Goal: Task Accomplishment & Management: Complete application form

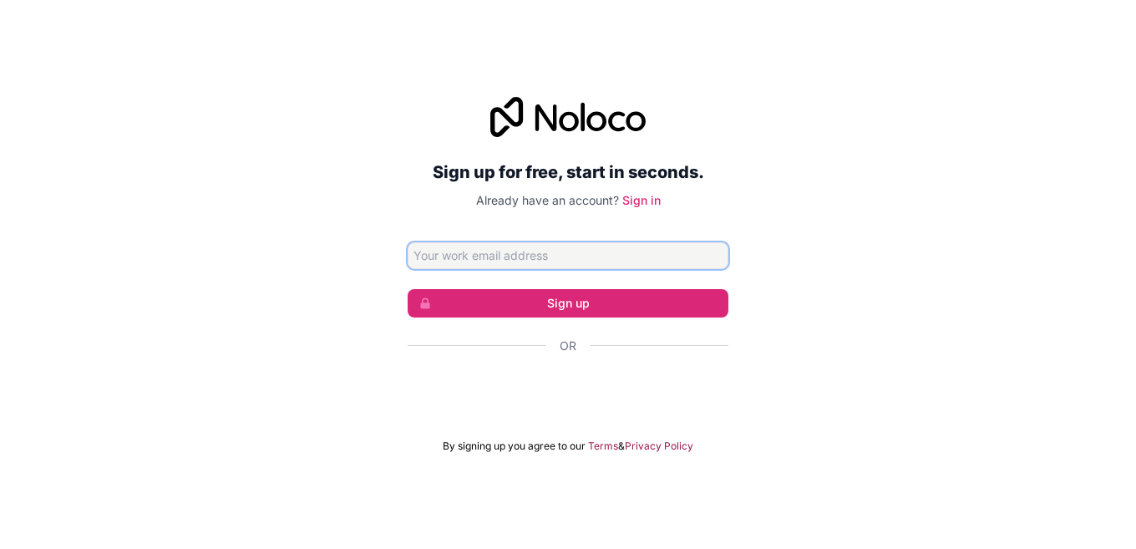
click at [457, 252] on input "Email address" at bounding box center [568, 255] width 321 height 27
type input "[EMAIL_ADDRESS][DOMAIN_NAME]"
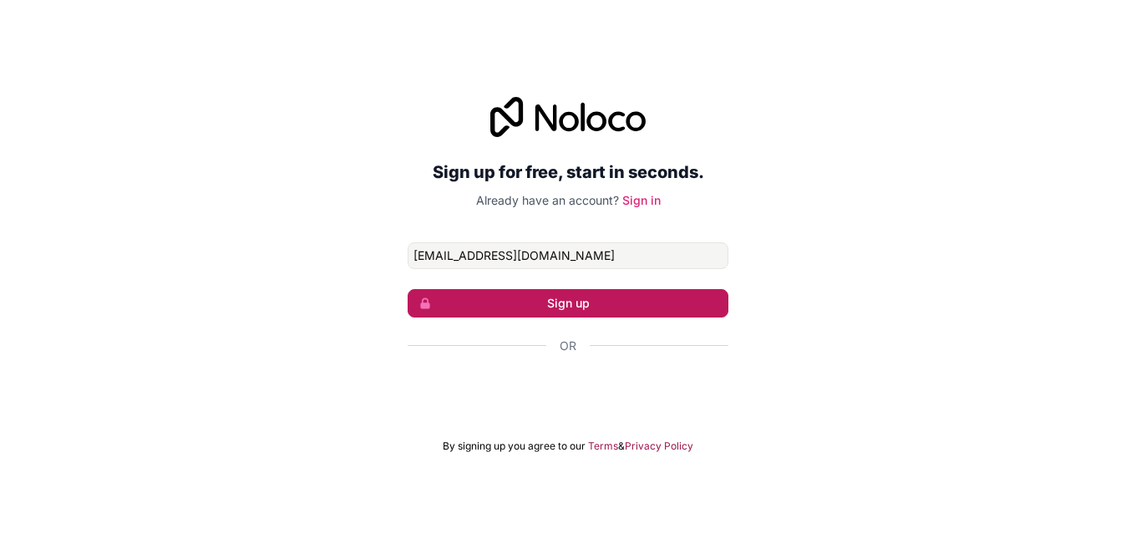
click at [530, 302] on button "Sign up" at bounding box center [568, 303] width 321 height 28
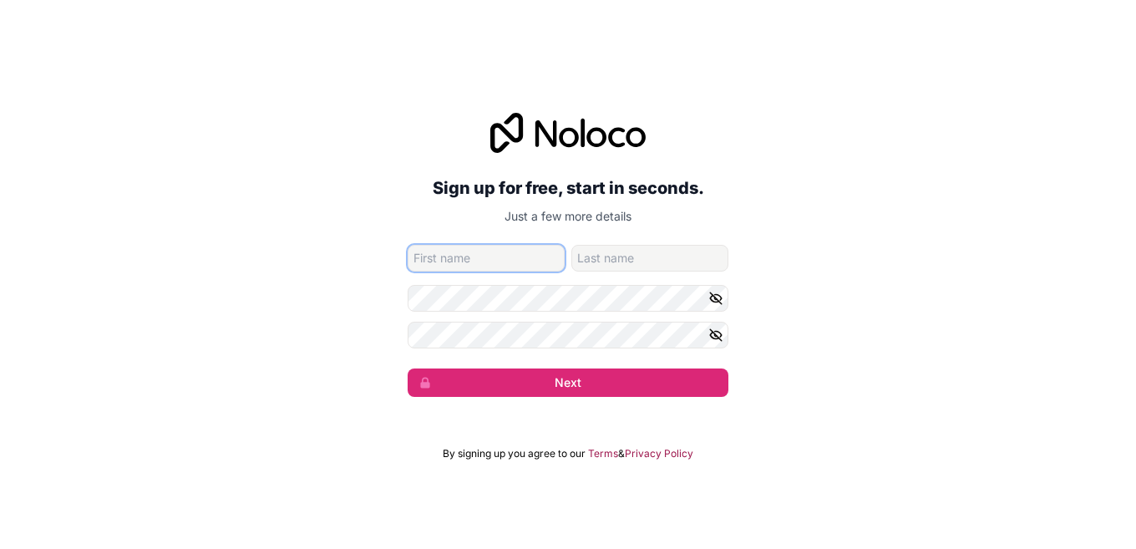
click at [451, 260] on input "given-name" at bounding box center [486, 258] width 157 height 27
type input "ئ"
type input "mehdi"
type input "askari"
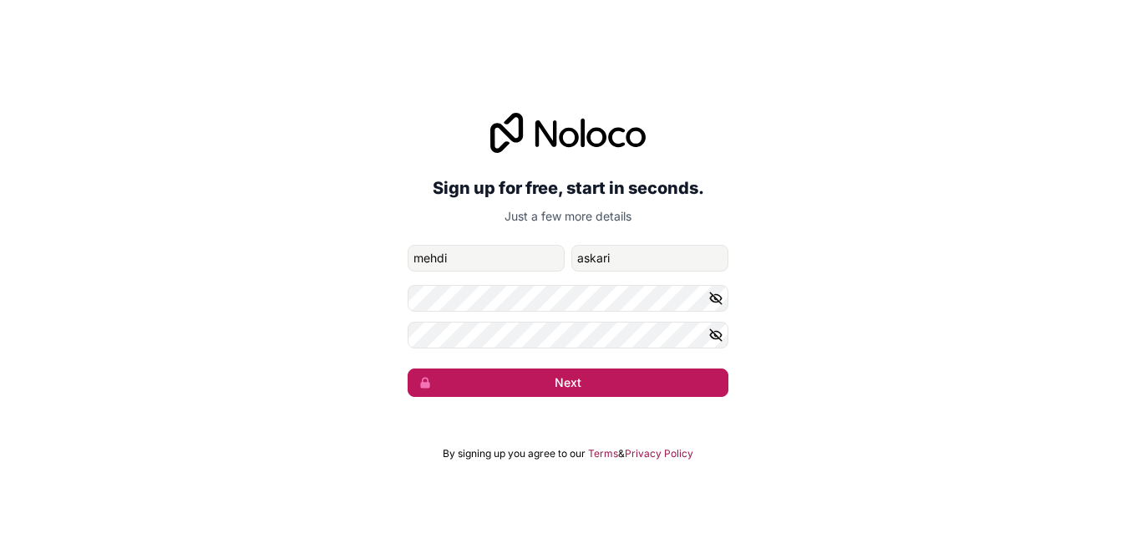
click at [507, 380] on button "Next" at bounding box center [568, 382] width 321 height 28
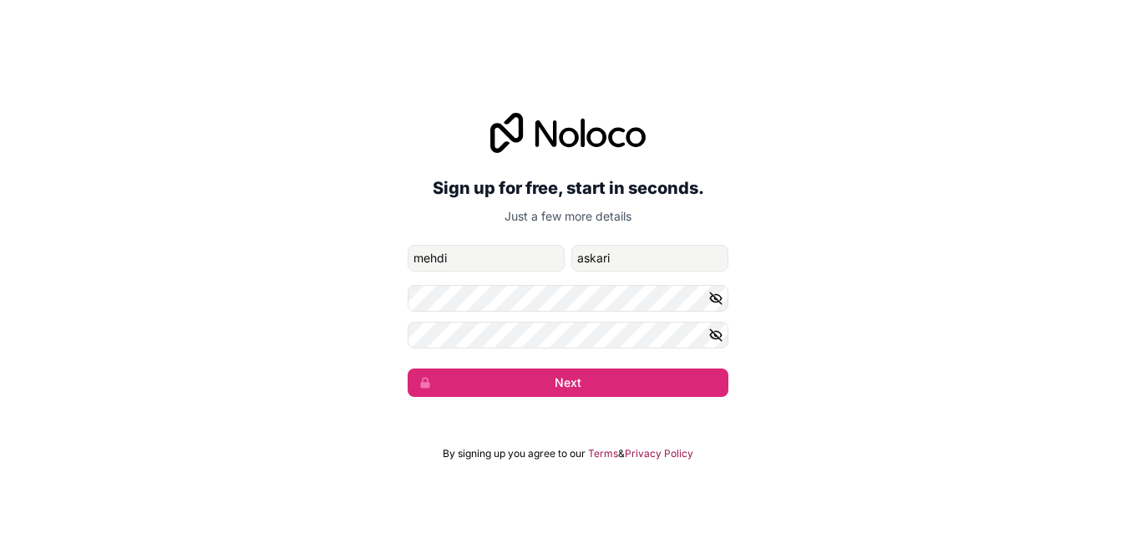
click at [721, 294] on icon "button" at bounding box center [716, 298] width 15 height 15
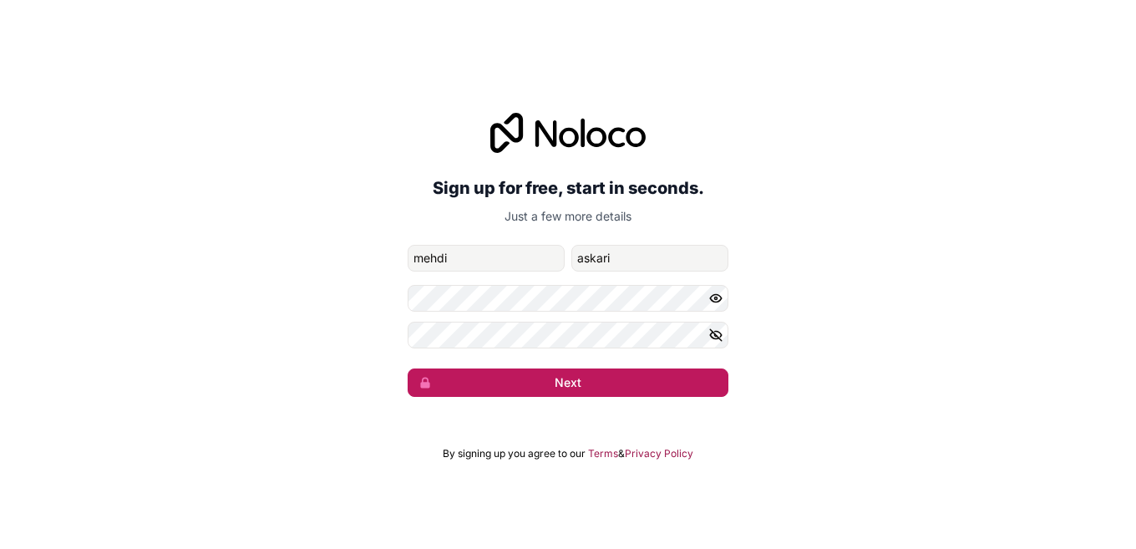
click at [603, 378] on button "Next" at bounding box center [568, 382] width 321 height 28
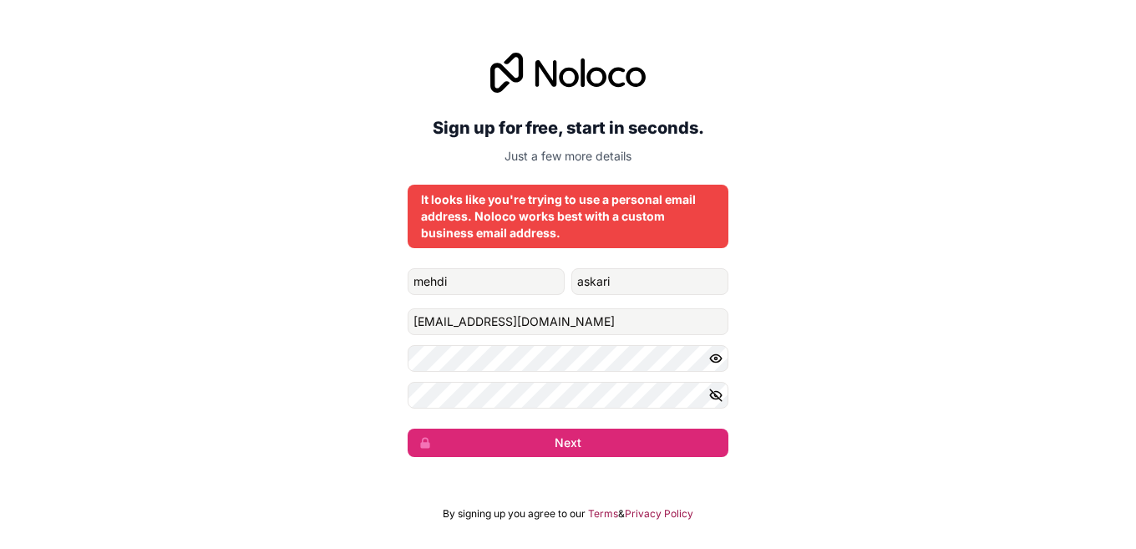
click at [720, 396] on icon "button" at bounding box center [716, 395] width 12 height 8
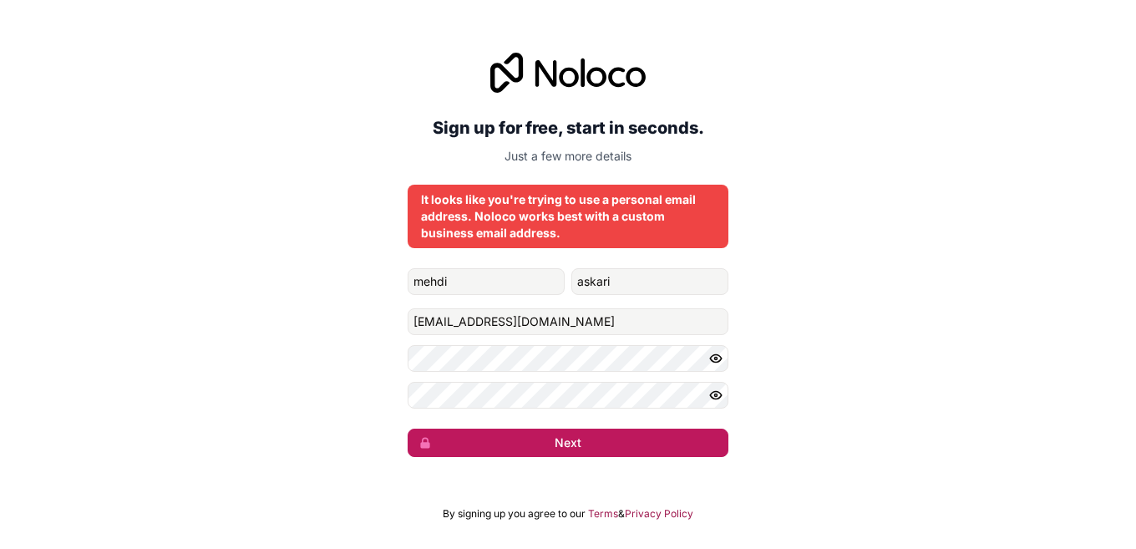
click at [536, 445] on button "Next" at bounding box center [568, 443] width 321 height 28
click at [538, 444] on button "Next" at bounding box center [568, 443] width 321 height 28
click at [544, 440] on button "Next" at bounding box center [568, 443] width 321 height 28
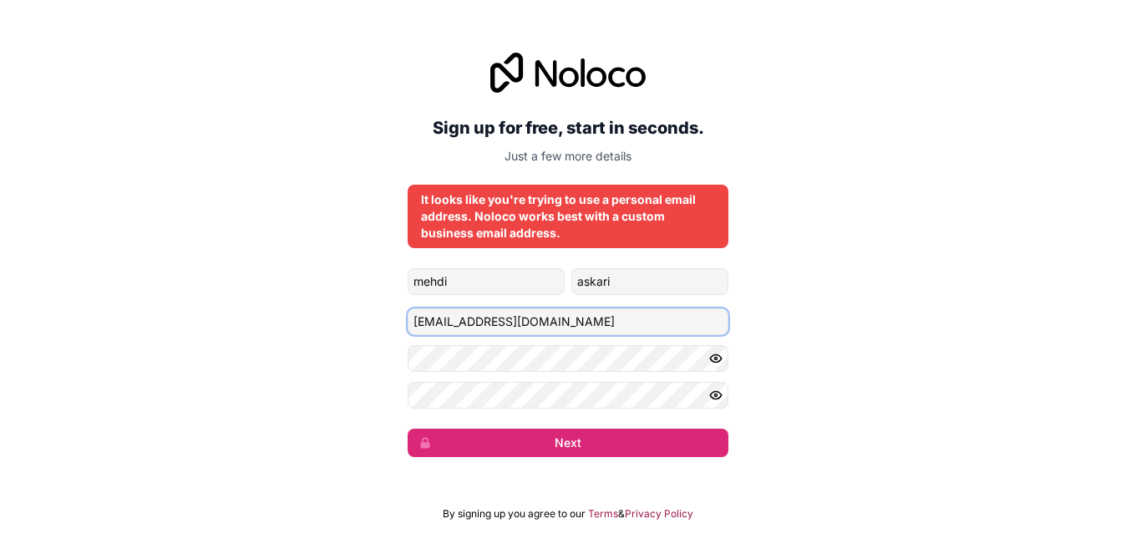
click at [475, 330] on input "[EMAIL_ADDRESS][DOMAIN_NAME]" at bounding box center [568, 321] width 321 height 27
drag, startPoint x: 476, startPoint y: 329, endPoint x: 463, endPoint y: 317, distance: 17.8
click at [463, 317] on input "[EMAIL_ADDRESS][DOMAIN_NAME]" at bounding box center [568, 321] width 321 height 27
